Goal: Task Accomplishment & Management: Manage account settings

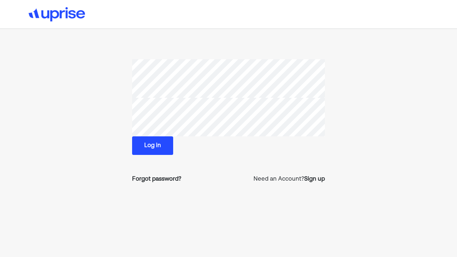
click at [161, 145] on button "Log in" at bounding box center [152, 145] width 41 height 19
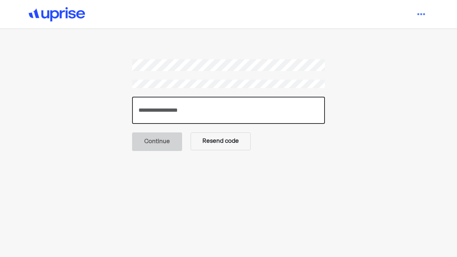
click at [184, 102] on input "number" at bounding box center [228, 110] width 193 height 27
click at [190, 111] on input "number" at bounding box center [228, 110] width 193 height 27
type input "******"
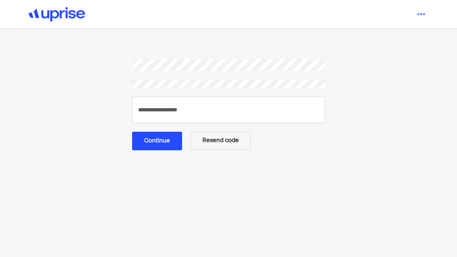
click at [155, 145] on button "Continue" at bounding box center [157, 141] width 50 height 19
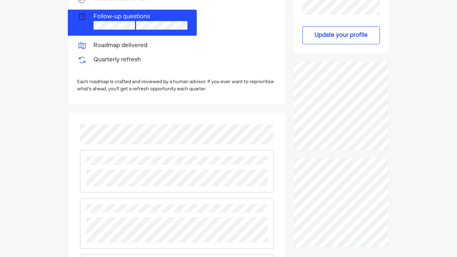
scroll to position [198, 0]
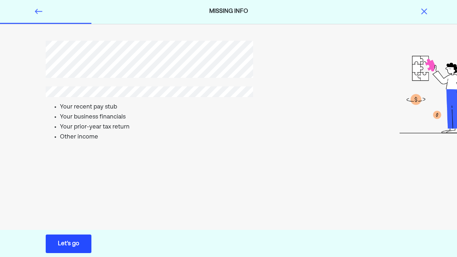
click at [420, 11] on img at bounding box center [424, 11] width 9 height 9
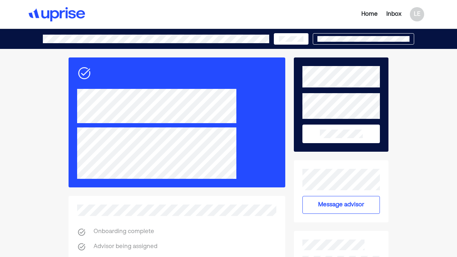
click at [393, 11] on div "Inbox" at bounding box center [393, 14] width 15 height 9
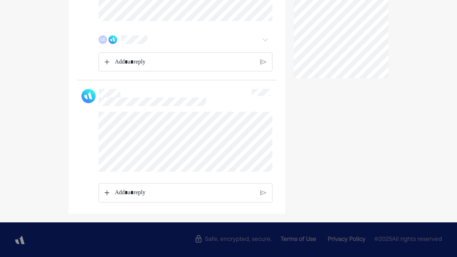
scroll to position [366, 0]
